Goal: Navigation & Orientation: Find specific page/section

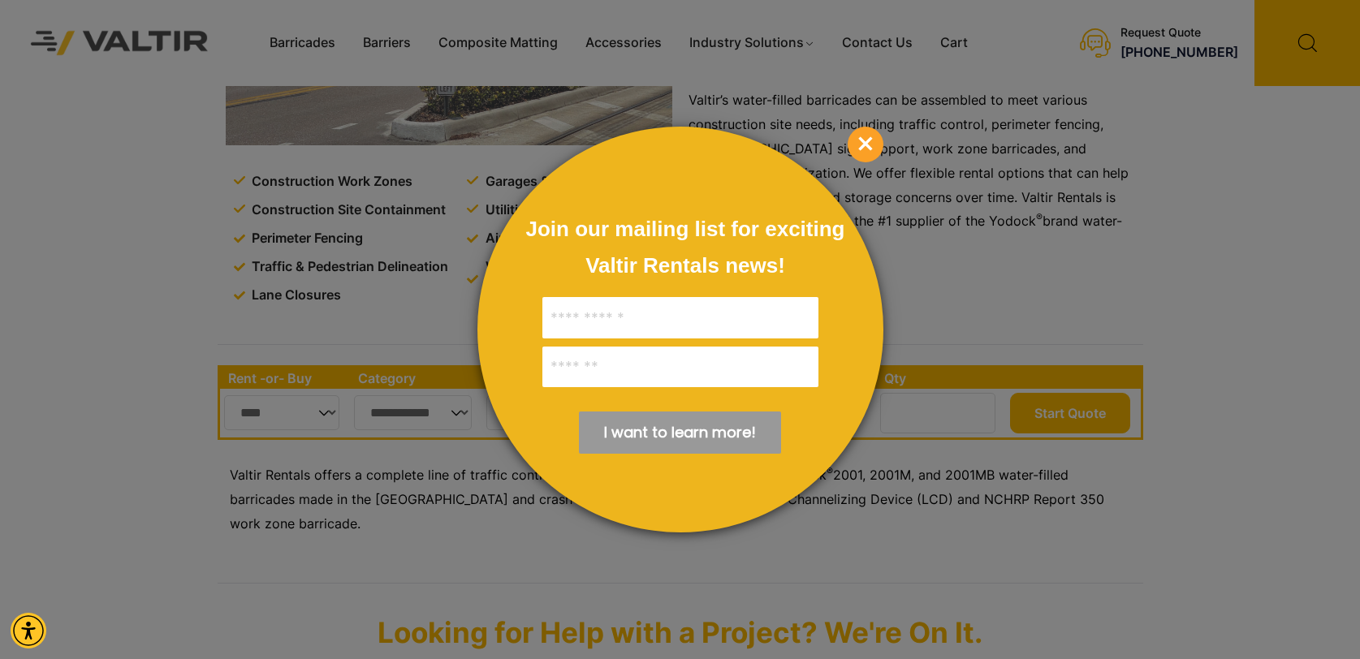
scroll to position [325, 0]
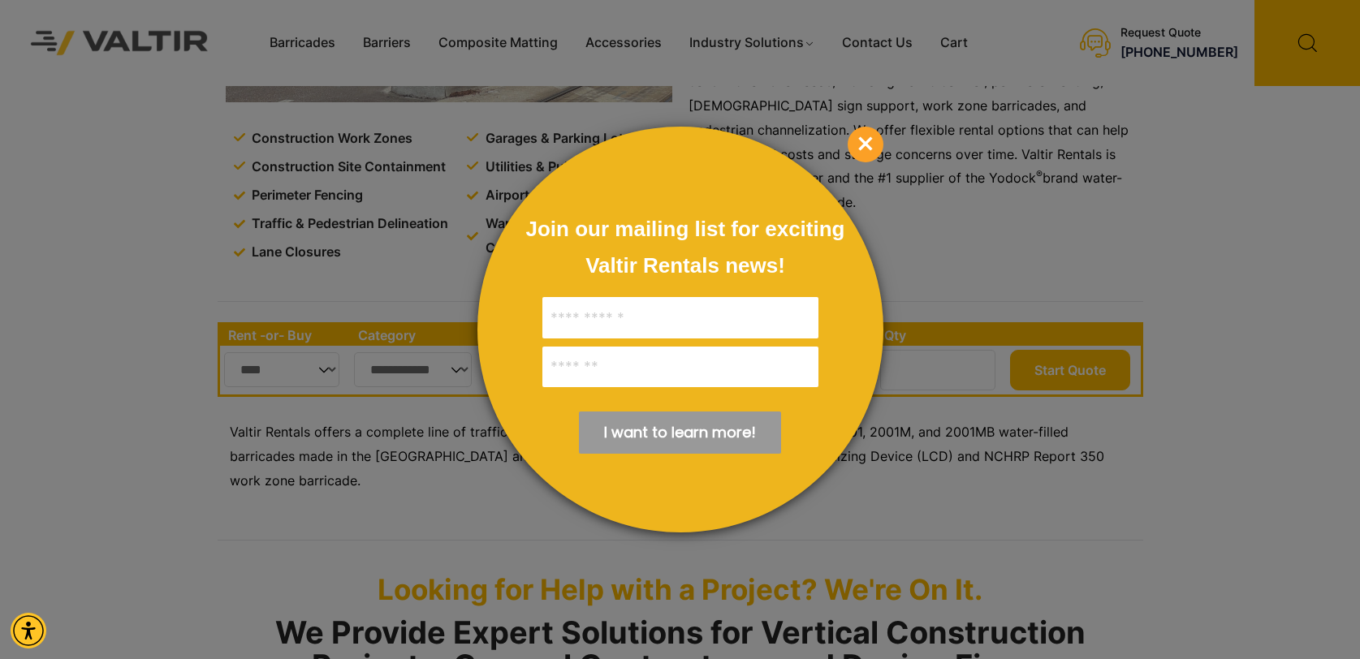
click at [862, 149] on span "×" at bounding box center [866, 145] width 36 height 36
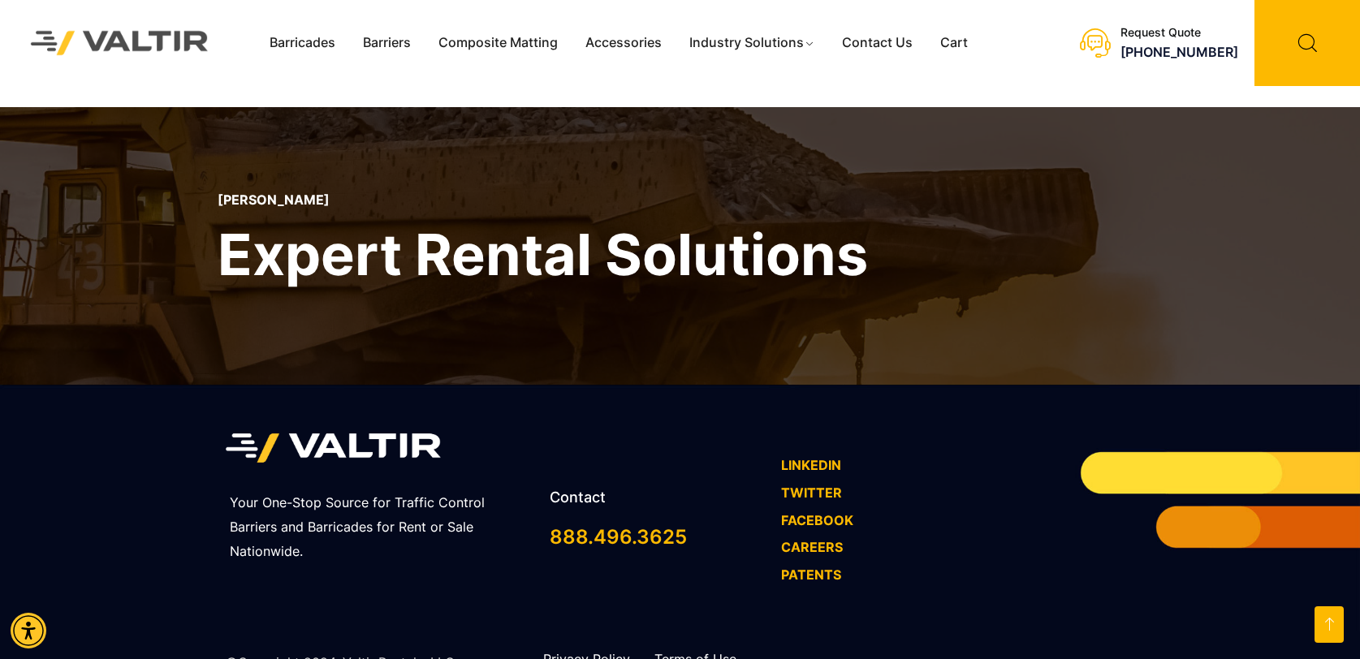
scroll to position [2382, 0]
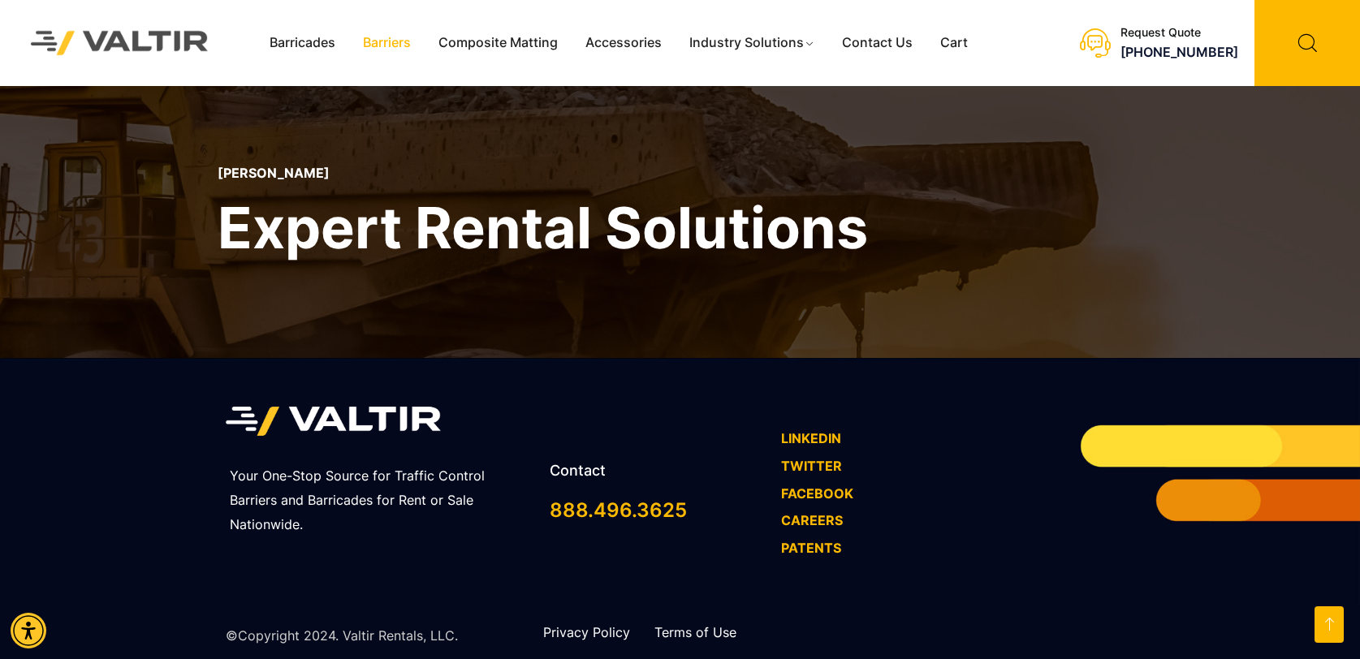
click at [378, 43] on link "Barriers" at bounding box center [387, 43] width 76 height 24
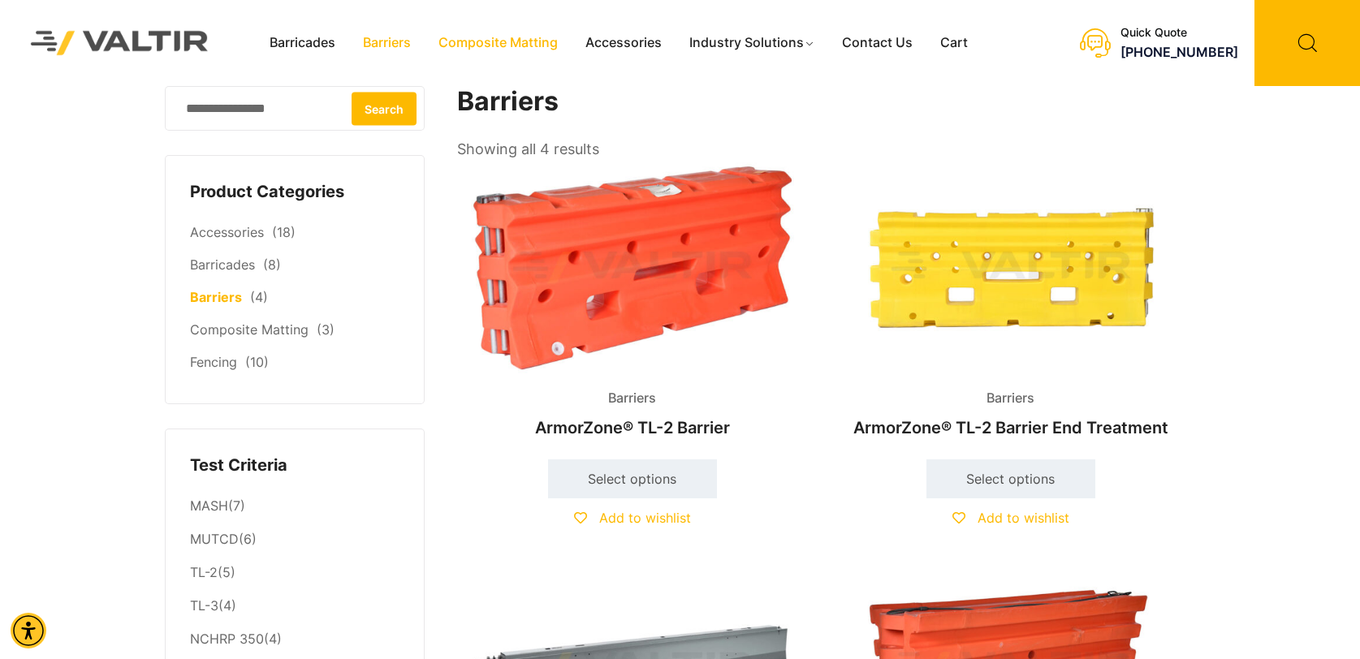
click at [475, 37] on link "Composite Matting" at bounding box center [498, 43] width 147 height 24
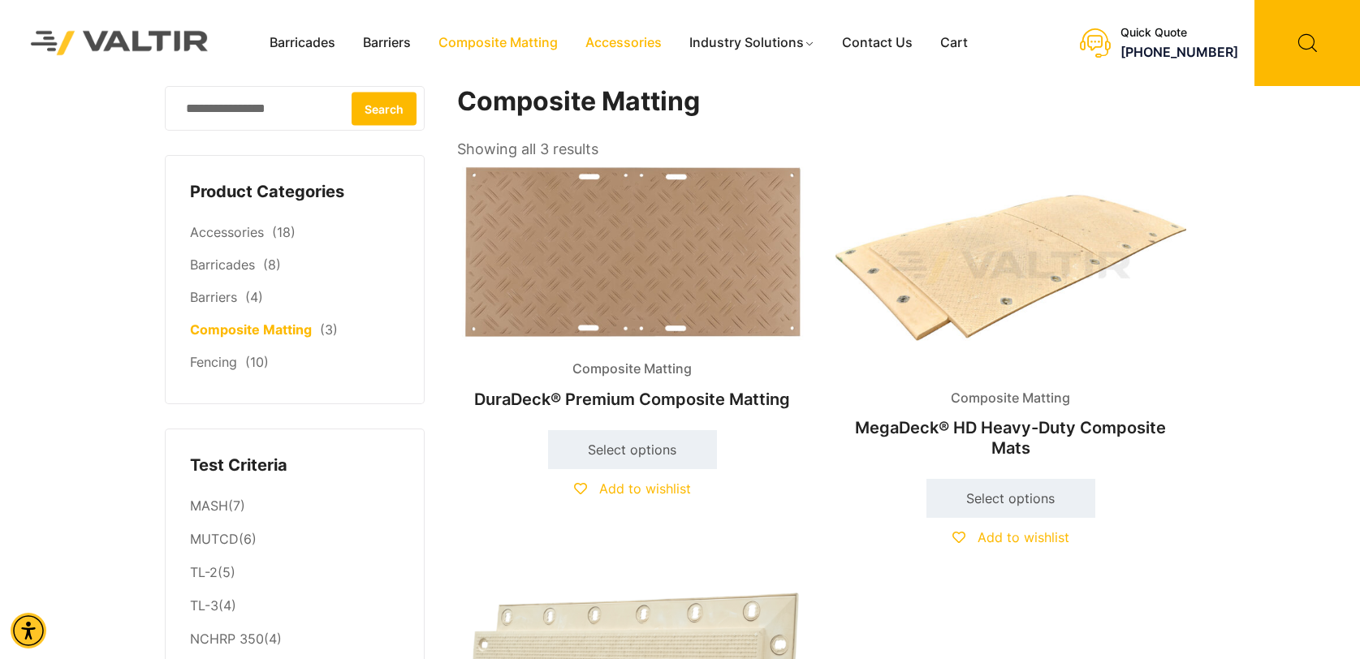
click at [612, 47] on link "Accessories" at bounding box center [624, 43] width 104 height 24
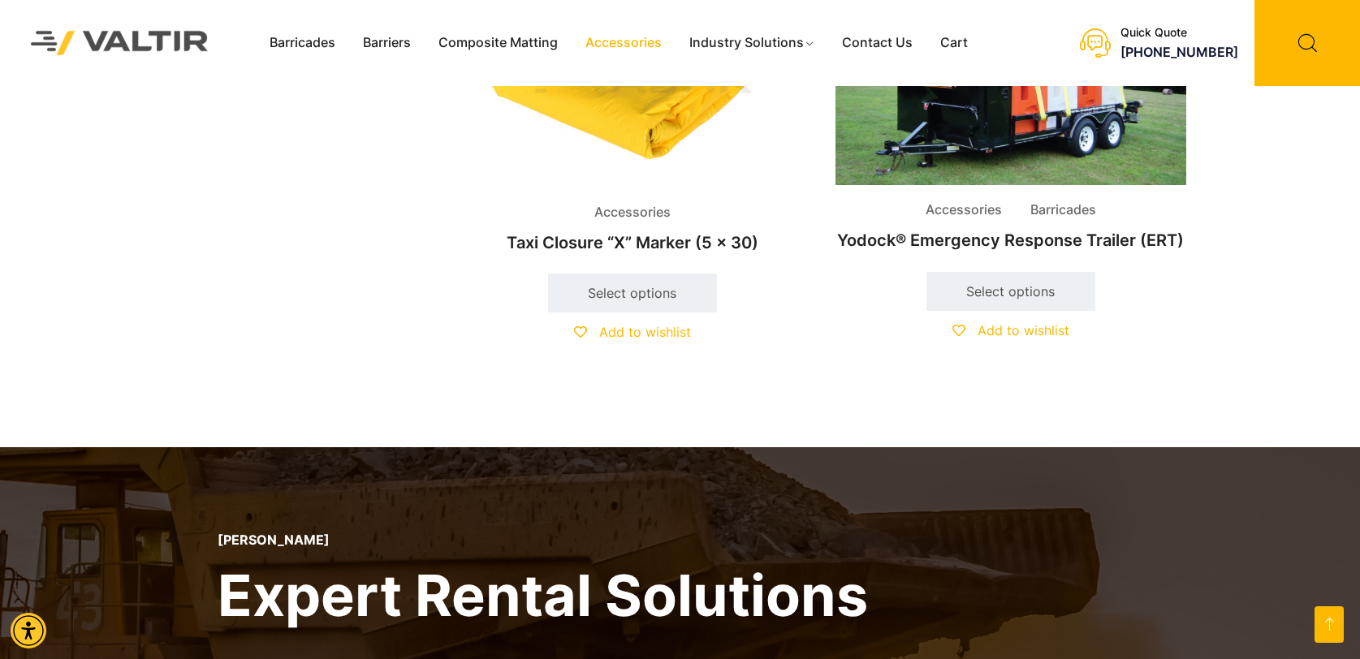
scroll to position [3411, 0]
